Goal: Navigation & Orientation: Find specific page/section

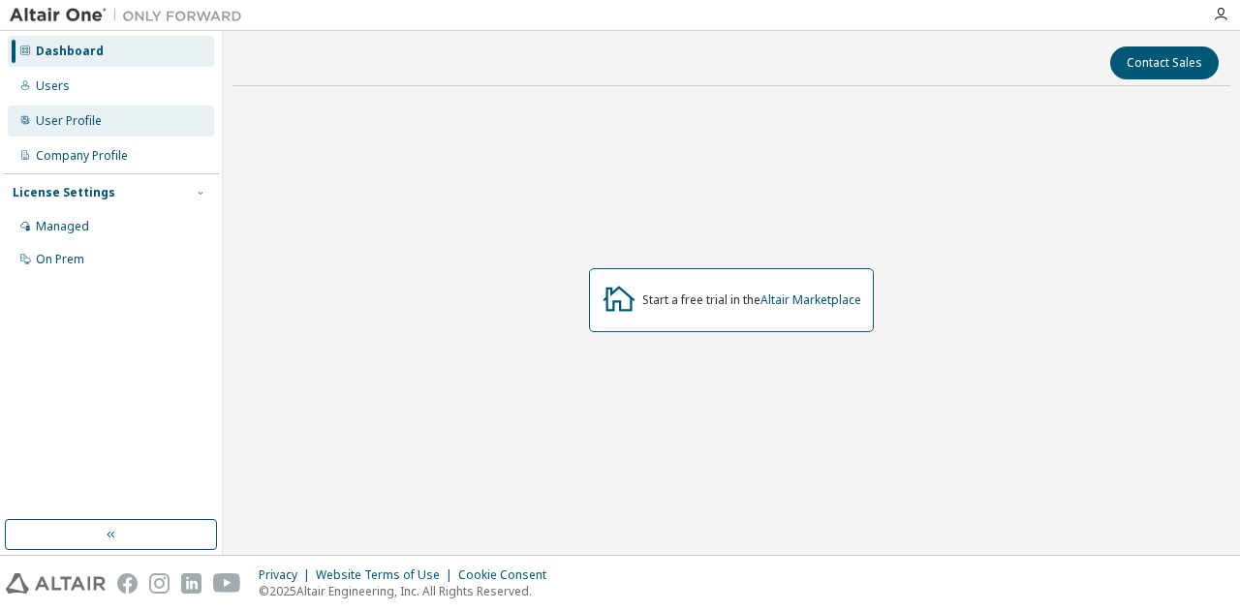
click at [92, 127] on div "User Profile" at bounding box center [69, 120] width 66 height 15
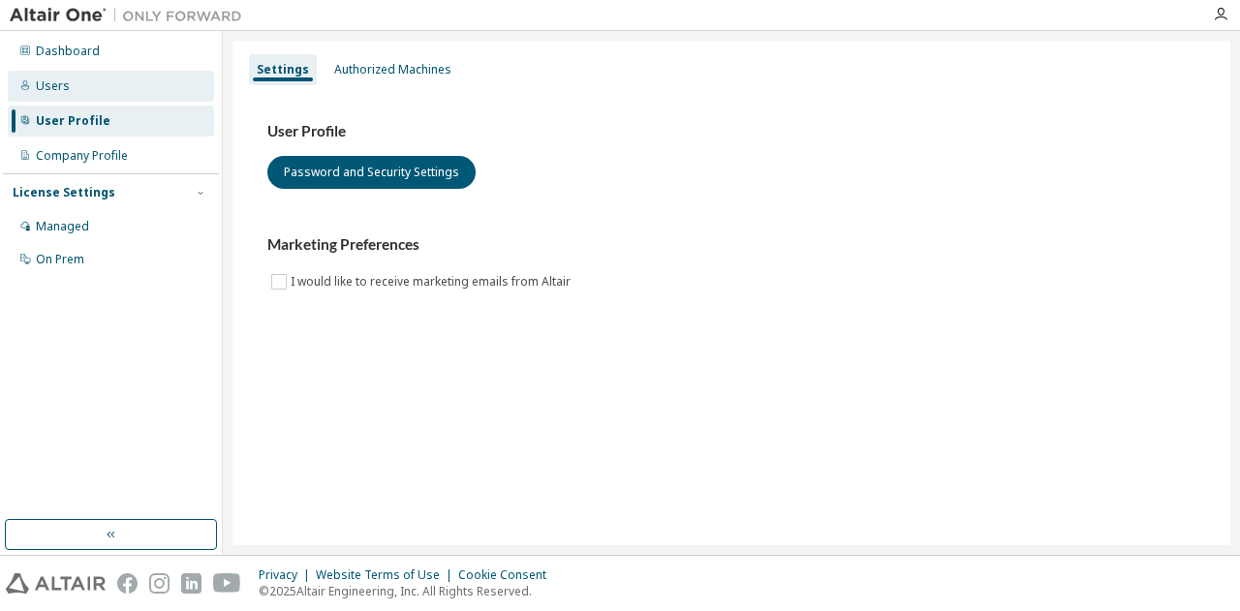
click at [77, 87] on div "Users" at bounding box center [111, 86] width 206 height 31
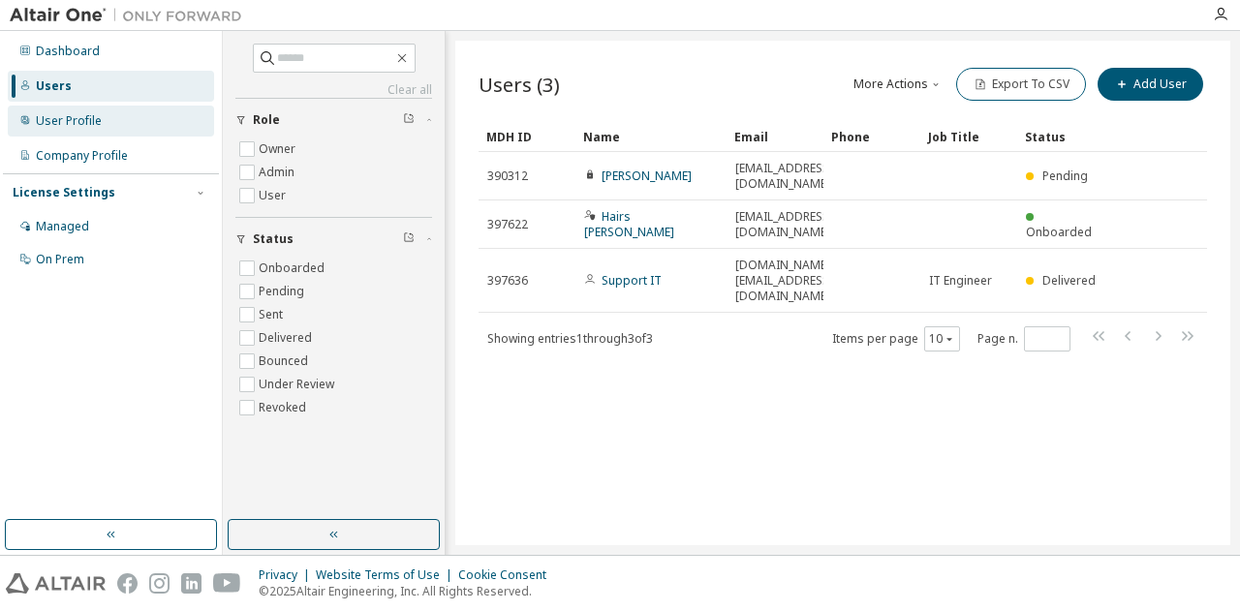
click at [90, 120] on div "User Profile" at bounding box center [69, 120] width 66 height 15
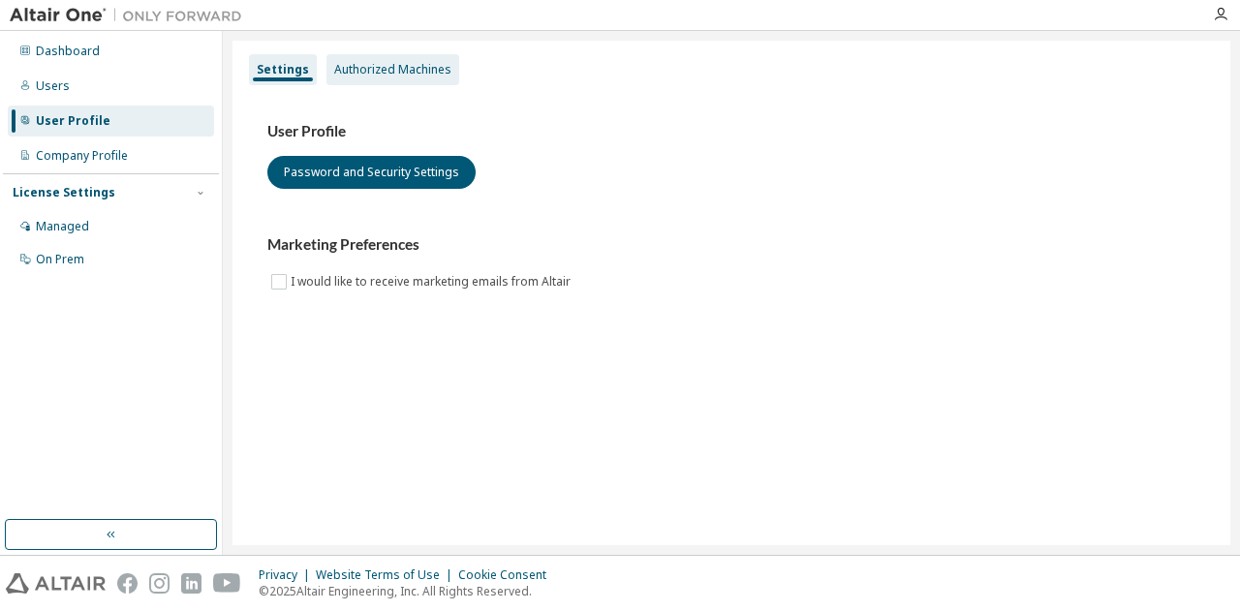
click at [346, 71] on div "Authorized Machines" at bounding box center [392, 69] width 117 height 15
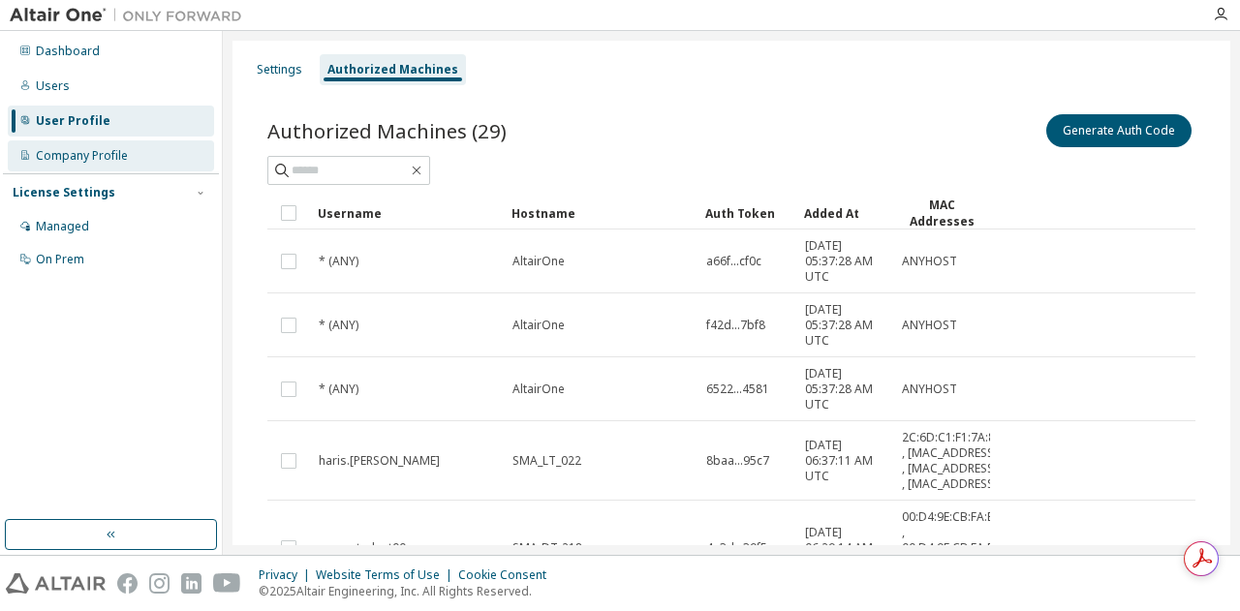
click at [89, 146] on div "Company Profile" at bounding box center [111, 155] width 206 height 31
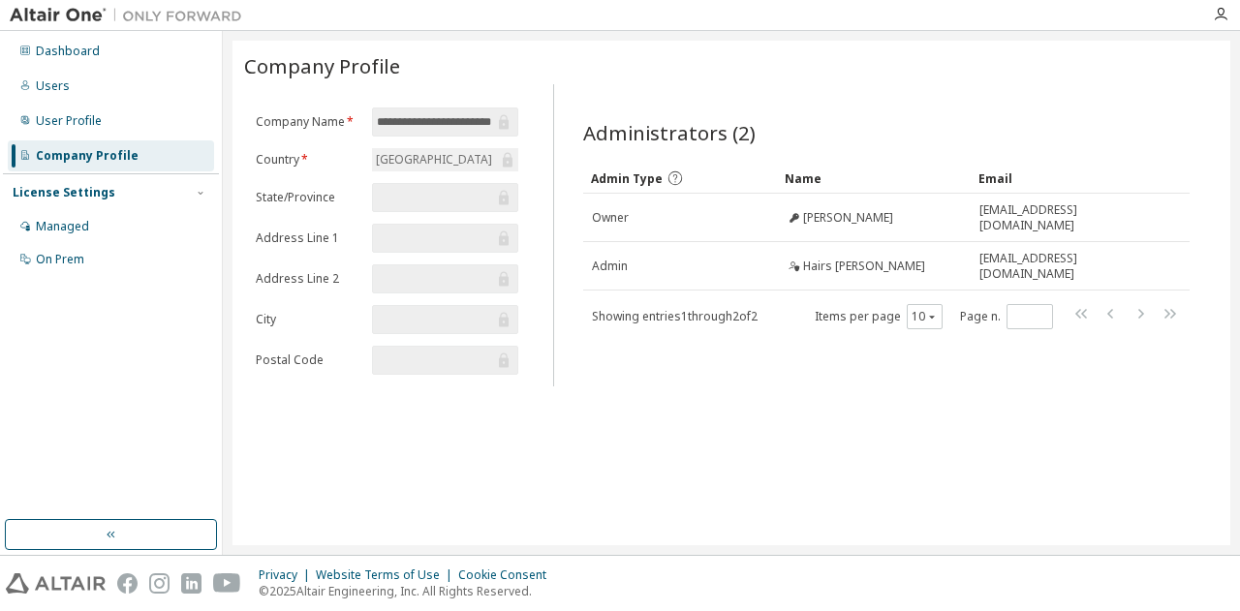
click at [401, 160] on div "India" at bounding box center [434, 159] width 122 height 21
click at [110, 189] on div "License Settings" at bounding box center [111, 192] width 197 height 17
click at [91, 194] on div "License Settings" at bounding box center [64, 192] width 103 height 15
click at [75, 247] on div "On Prem" at bounding box center [111, 259] width 206 height 31
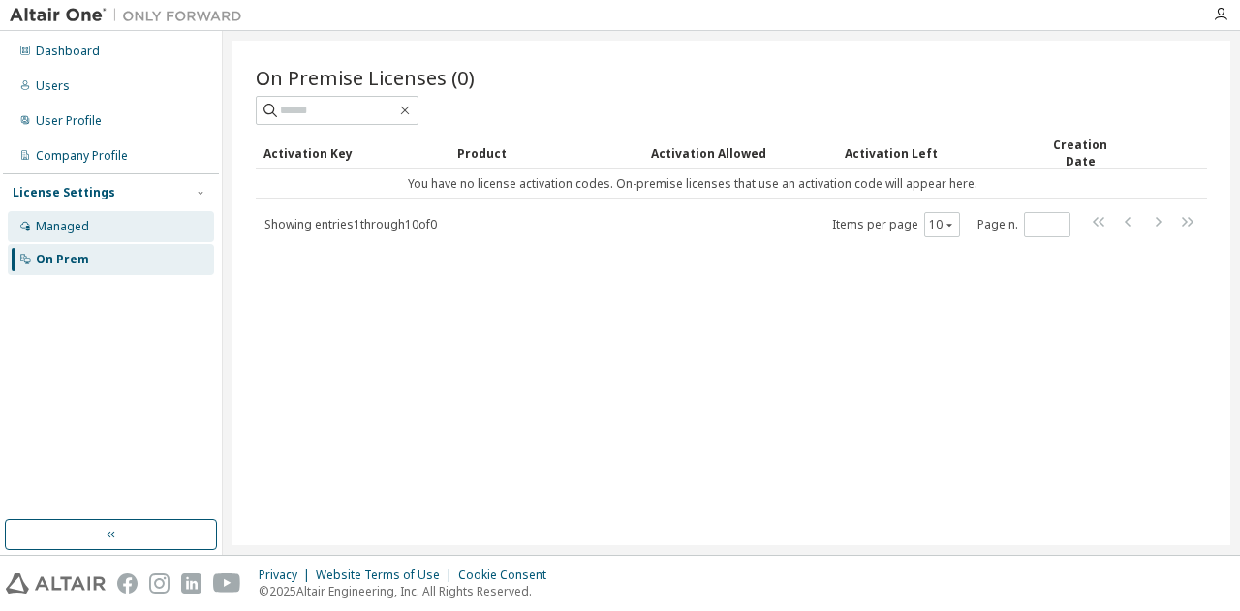
click at [81, 223] on div "Managed" at bounding box center [62, 226] width 53 height 15
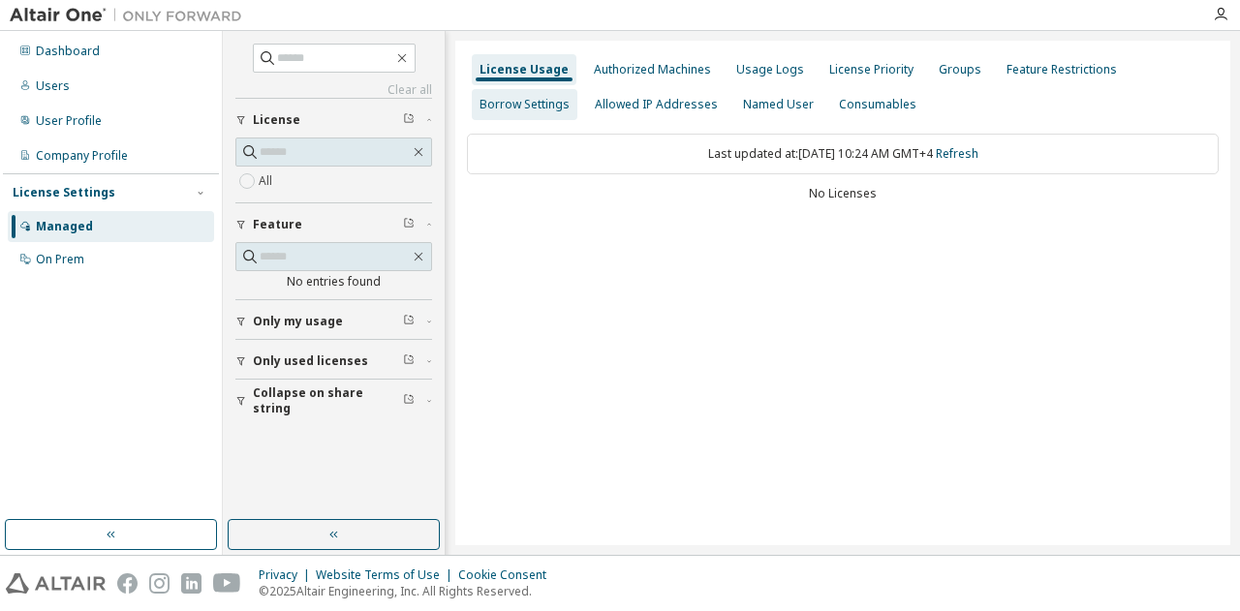
click at [544, 109] on div "Borrow Settings" at bounding box center [524, 104] width 90 height 15
